Goal: Find specific page/section: Find specific page/section

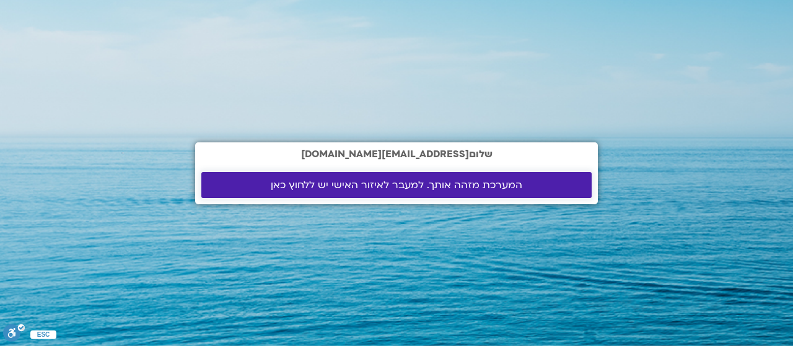
click at [480, 185] on span "המערכת מזהה אותך. למעבר לאיזור האישי יש ללחוץ כאן" at bounding box center [397, 185] width 252 height 11
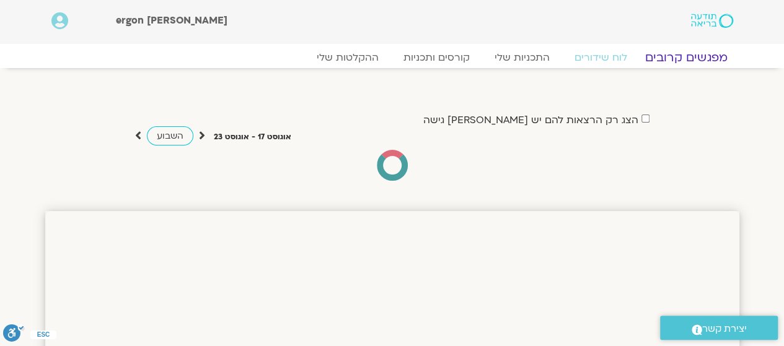
click at [687, 59] on link "מפגשים קרובים" at bounding box center [686, 57] width 112 height 15
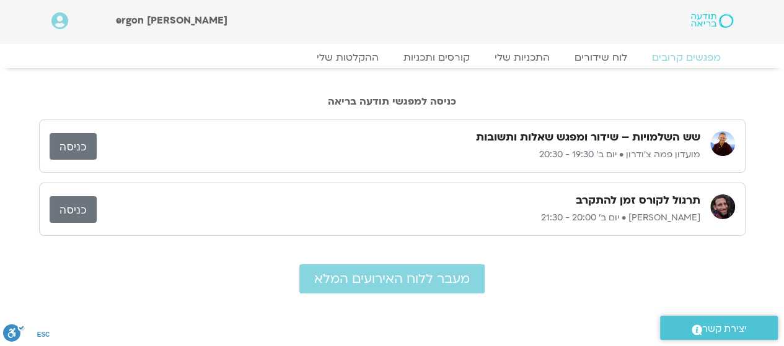
click at [84, 141] on link "כניסה" at bounding box center [73, 146] width 47 height 27
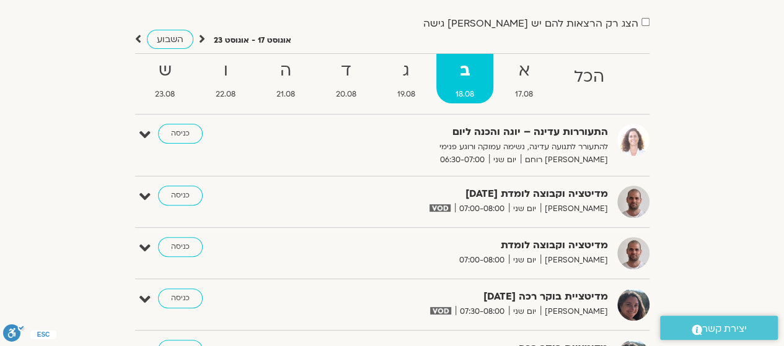
scroll to position [85, 0]
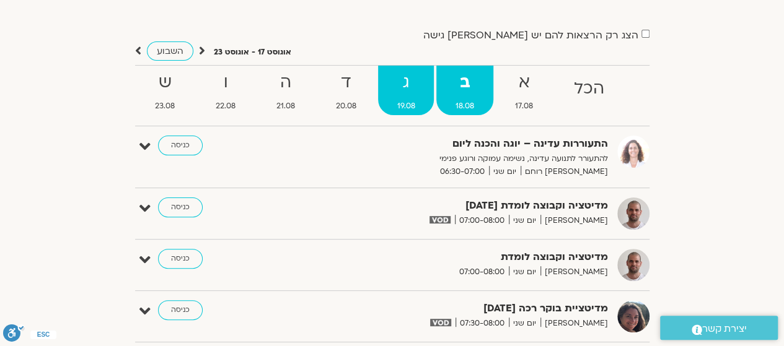
click at [409, 87] on strong "ג" at bounding box center [406, 83] width 56 height 28
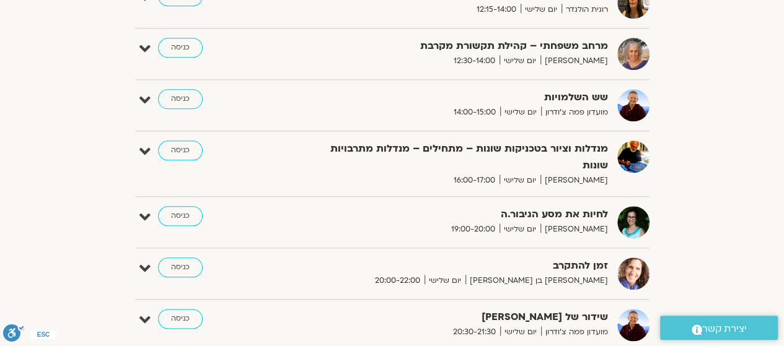
scroll to position [643, 0]
